Goal: Task Accomplishment & Management: Use online tool/utility

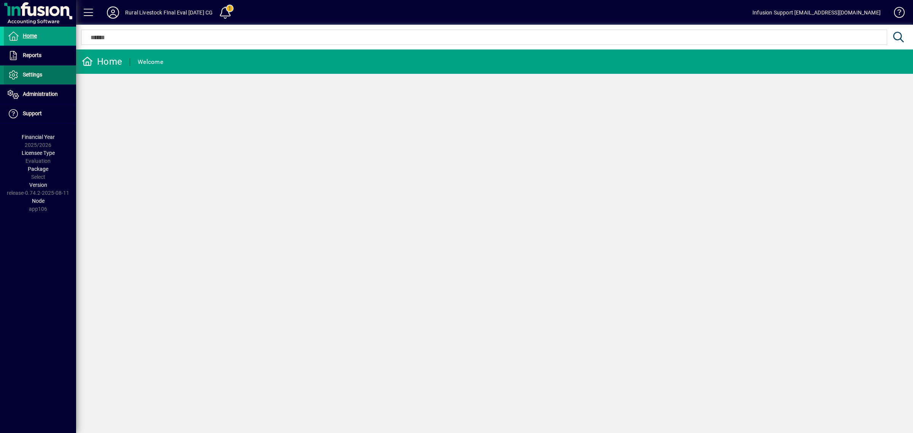
click at [21, 79] on span "Settings" at bounding box center [23, 74] width 38 height 9
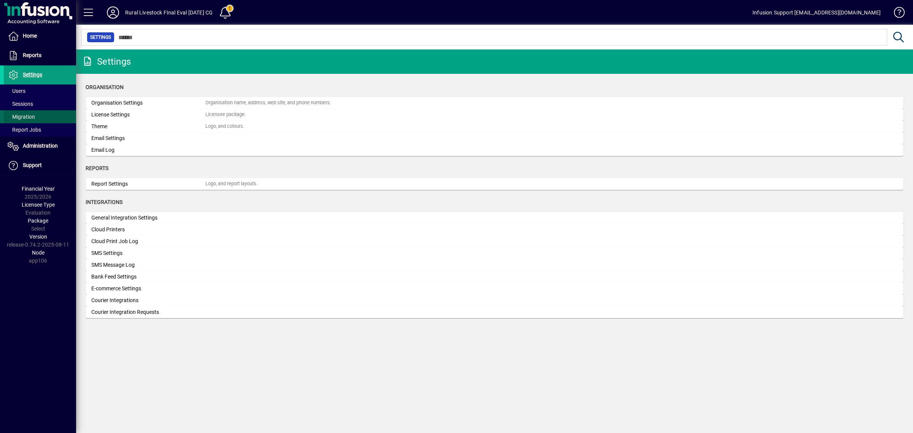
click at [20, 117] on span "Migration" at bounding box center [21, 117] width 27 height 6
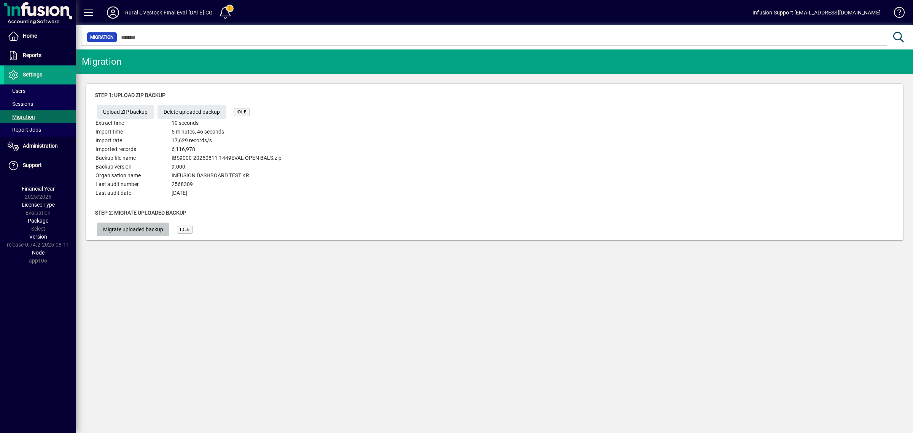
click at [124, 226] on span "Migrate uploaded backup" at bounding box center [133, 229] width 60 height 13
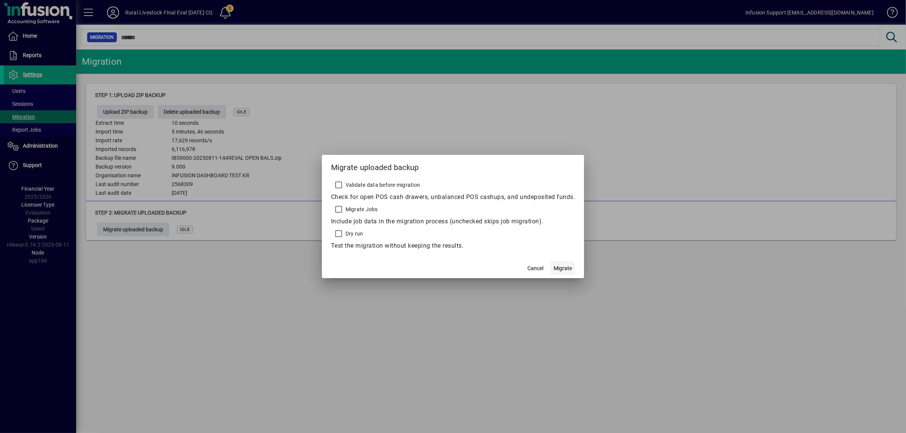
click at [558, 267] on span "Migrate" at bounding box center [563, 268] width 18 height 8
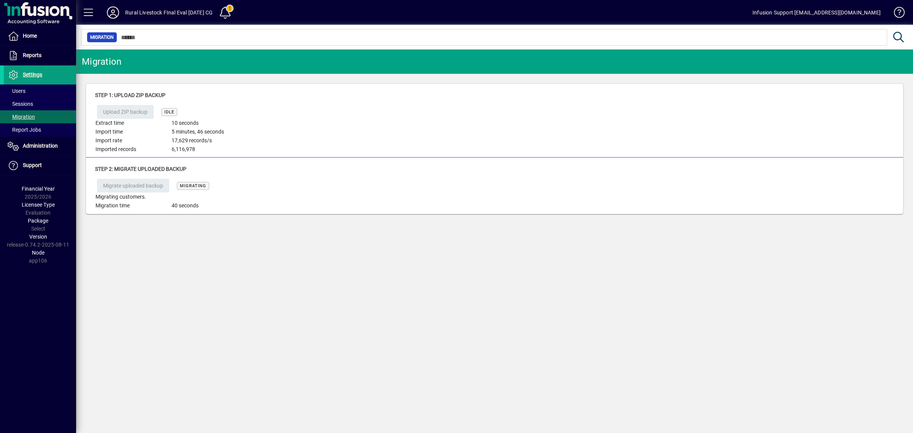
click at [191, 293] on div "Migration Step 1: Upload ZIP backup Upload ZIP backup IDLE Extract time 10 seco…" at bounding box center [494, 240] width 837 height 383
